Goal: Navigation & Orientation: Find specific page/section

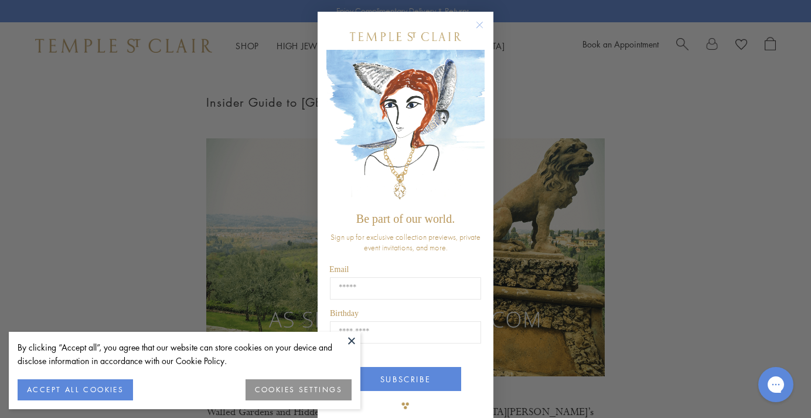
click at [480, 22] on circle "Close dialog" at bounding box center [480, 25] width 14 height 14
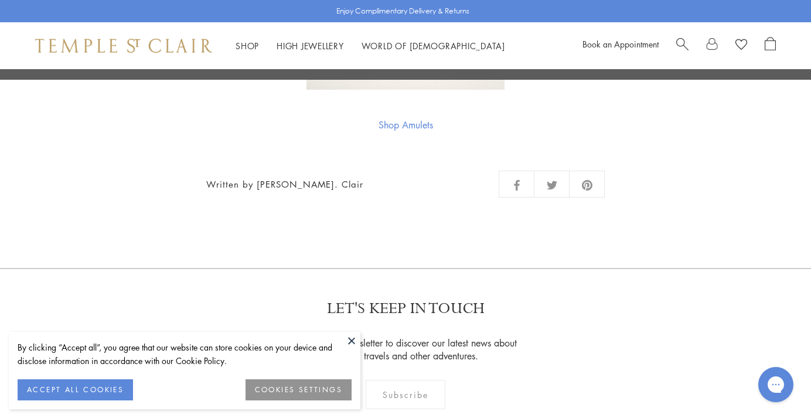
scroll to position [6330, 0]
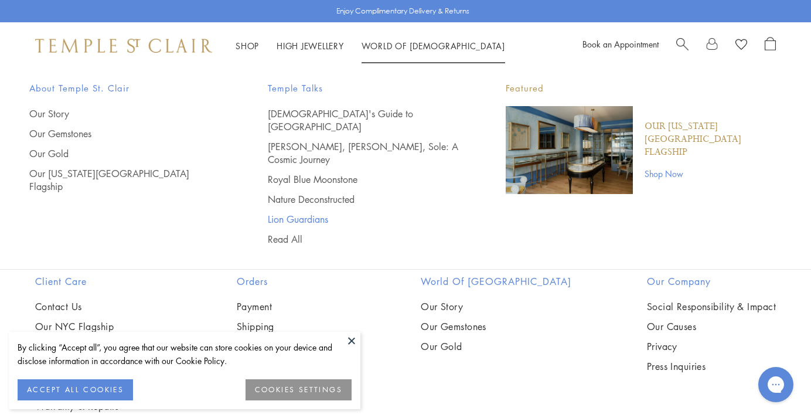
click at [311, 213] on link "Lion Guardians" at bounding box center [364, 219] width 192 height 13
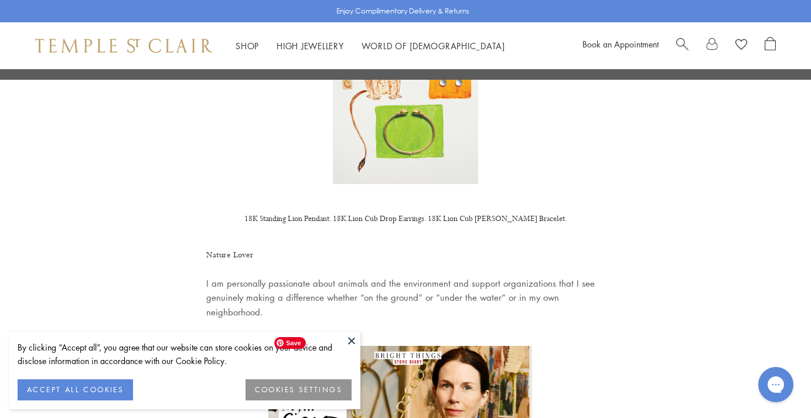
scroll to position [837, 0]
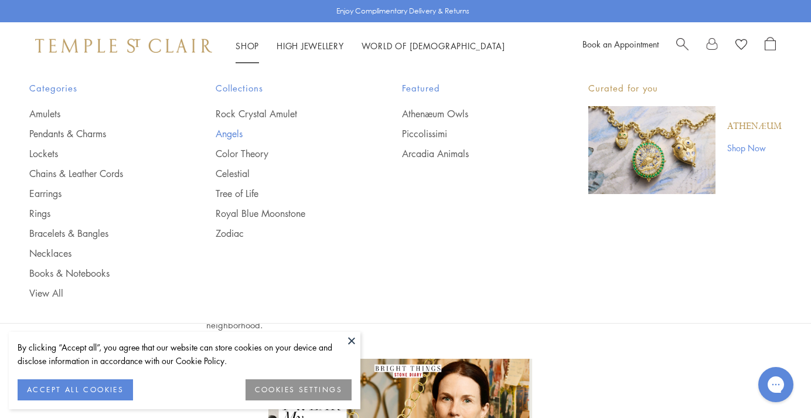
click at [238, 135] on link "Angels" at bounding box center [285, 133] width 139 height 13
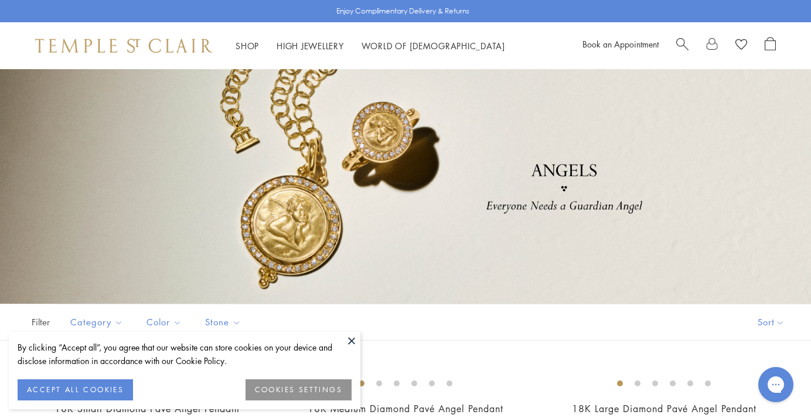
click at [348, 334] on button at bounding box center [352, 341] width 18 height 18
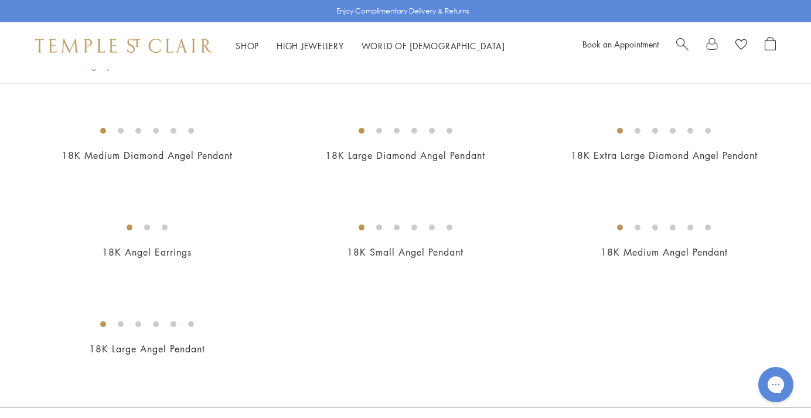
scroll to position [352, 0]
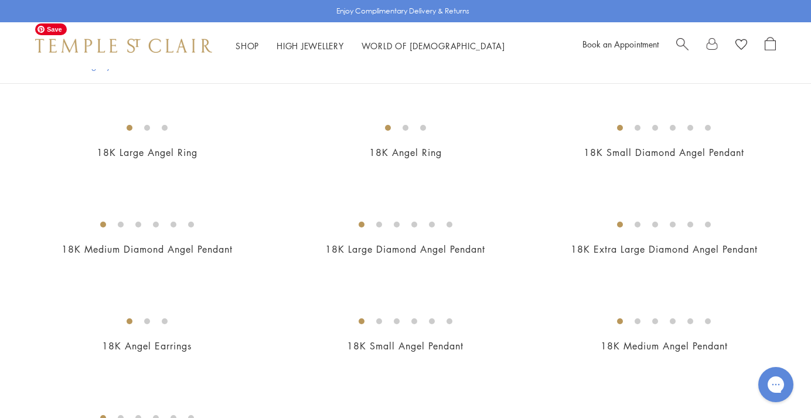
click at [0, 0] on img at bounding box center [0, 0] width 0 height 0
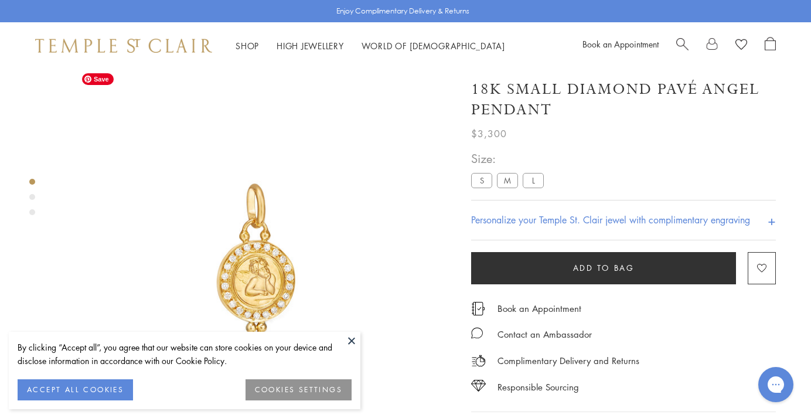
scroll to position [4, 0]
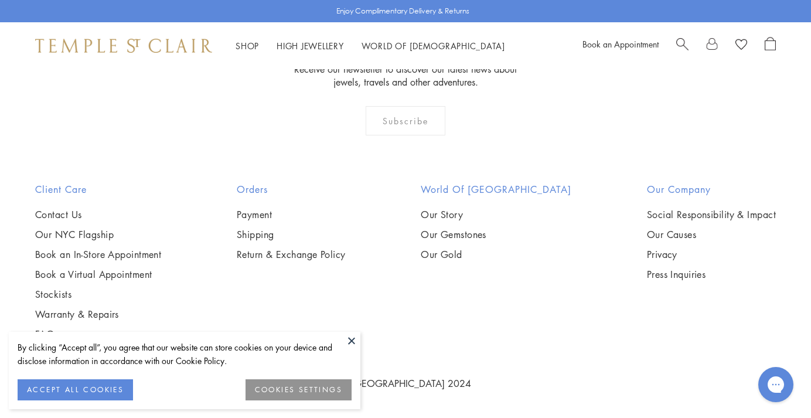
scroll to position [1445, 0]
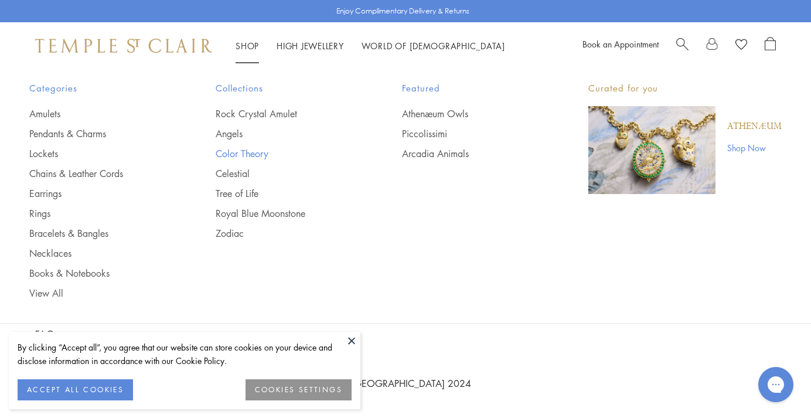
click at [245, 155] on link "Color Theory" at bounding box center [285, 153] width 139 height 13
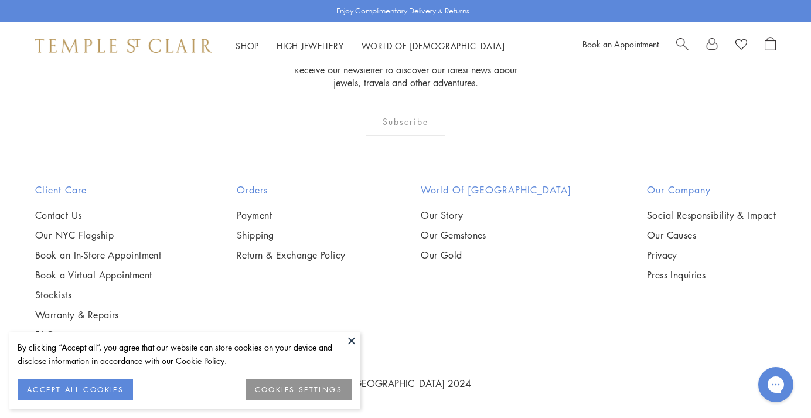
scroll to position [1310, 0]
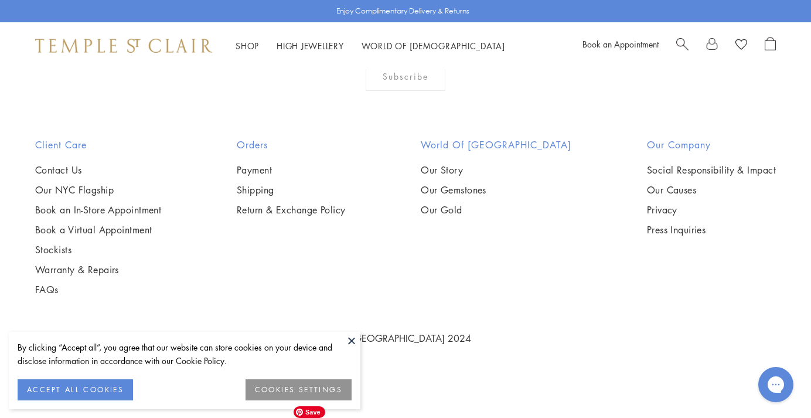
click at [0, 0] on img at bounding box center [0, 0] width 0 height 0
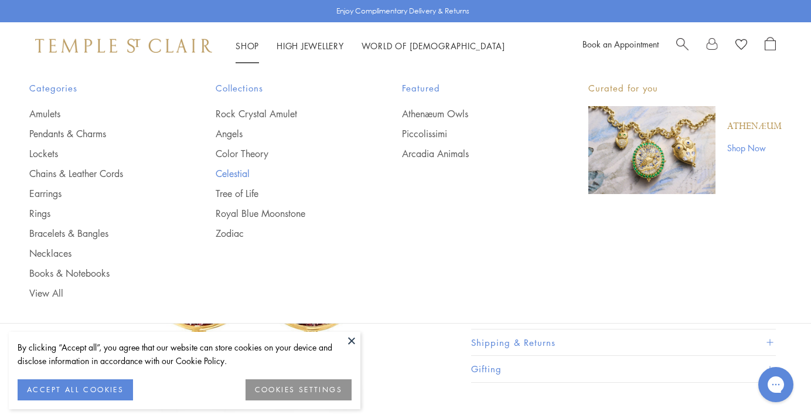
click at [231, 171] on link "Celestial" at bounding box center [285, 173] width 139 height 13
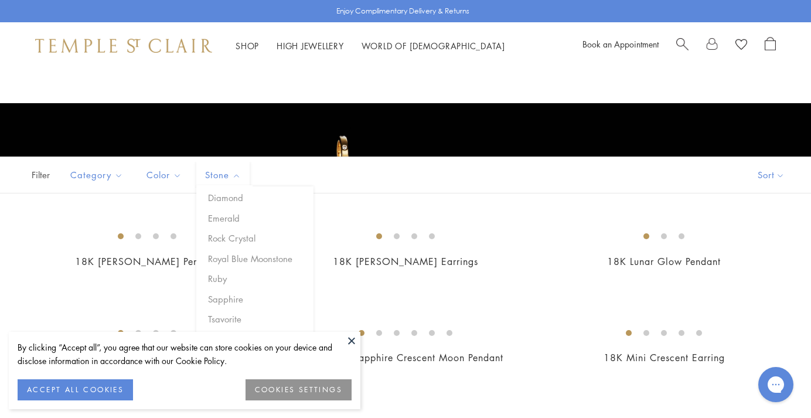
scroll to position [296, 0]
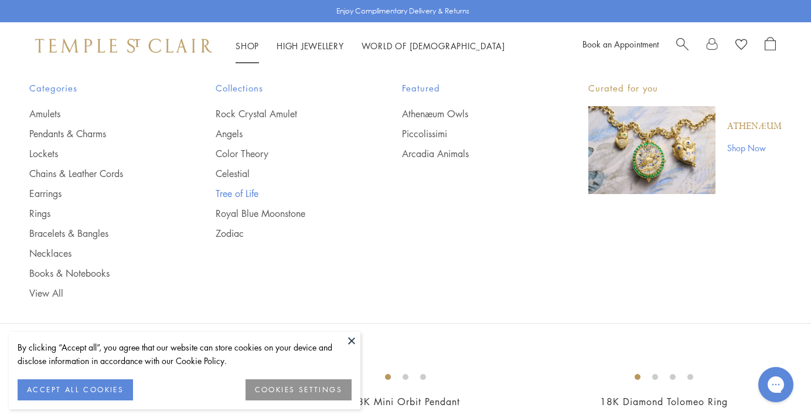
click at [240, 194] on link "Tree of Life" at bounding box center [285, 193] width 139 height 13
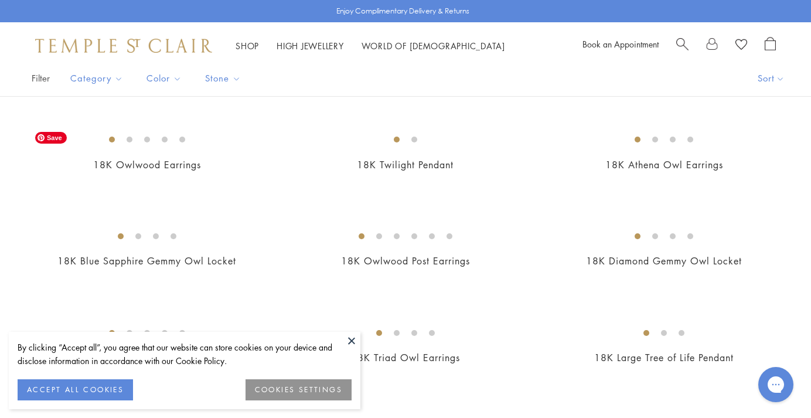
scroll to position [303, 0]
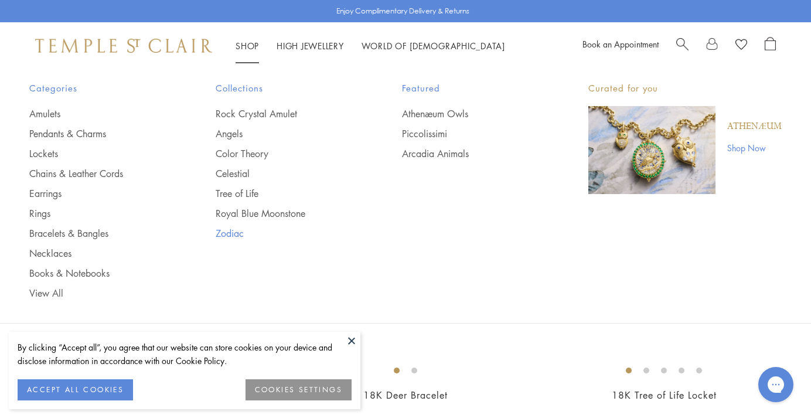
click at [237, 231] on link "Zodiac" at bounding box center [285, 233] width 139 height 13
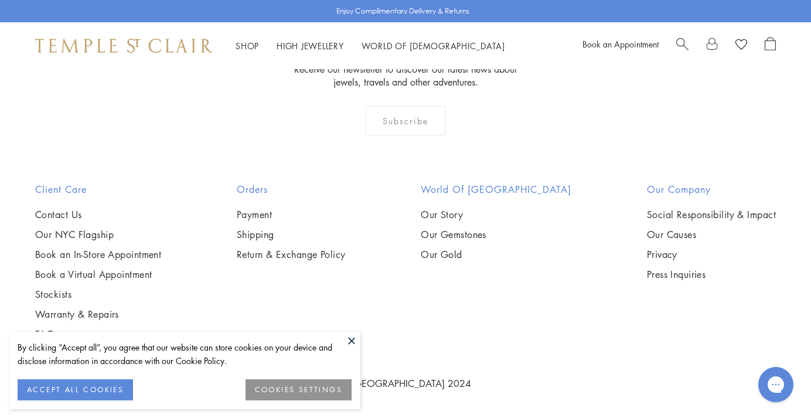
scroll to position [2371, 0]
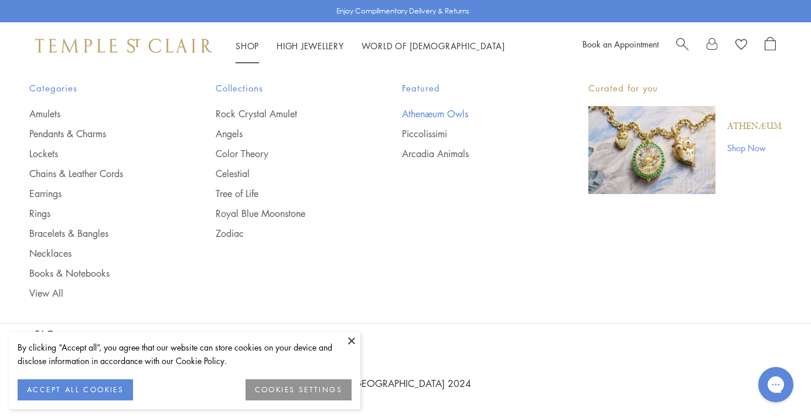
click at [413, 115] on link "Athenæum Owls" at bounding box center [471, 113] width 139 height 13
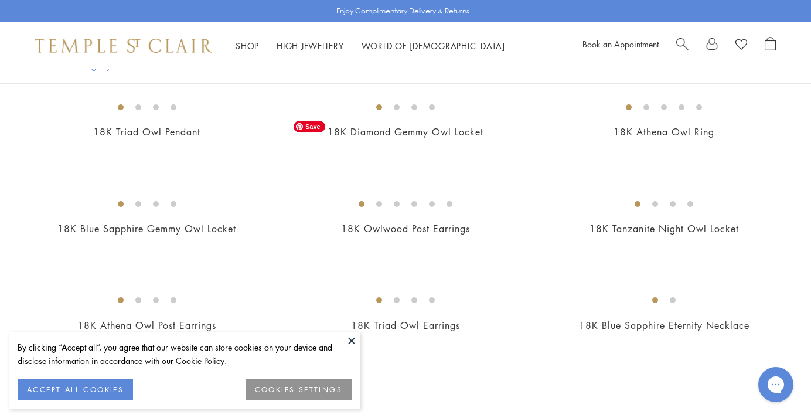
scroll to position [753, 0]
